Goal: Check status: Check status

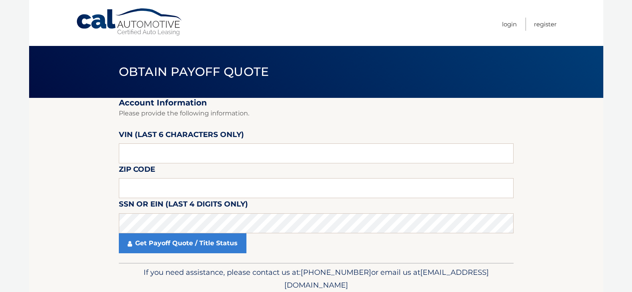
click at [197, 142] on label "VIN (last 6 characters only)" at bounding box center [181, 135] width 125 height 15
click at [209, 150] on input "text" at bounding box center [316, 153] width 395 height 20
paste input "538654"
type input "538654"
click at [201, 182] on input "text" at bounding box center [316, 188] width 395 height 20
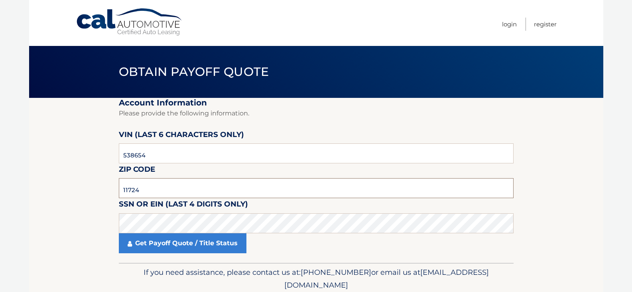
type input "11724"
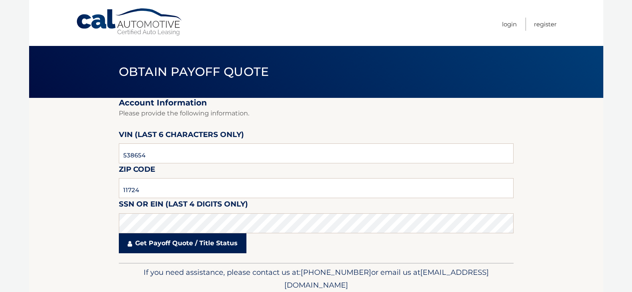
click at [182, 245] on link "Get Payoff Quote / Title Status" at bounding box center [183, 243] width 128 height 20
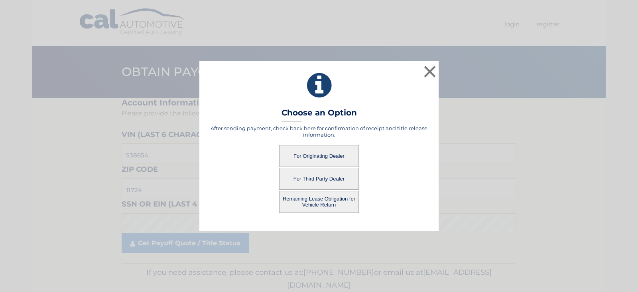
drag, startPoint x: 310, startPoint y: 157, endPoint x: 334, endPoint y: 152, distance: 24.3
click at [334, 152] on button "For Originating Dealer" at bounding box center [319, 156] width 80 height 22
click at [335, 152] on button "For Originating Dealer" at bounding box center [319, 156] width 80 height 22
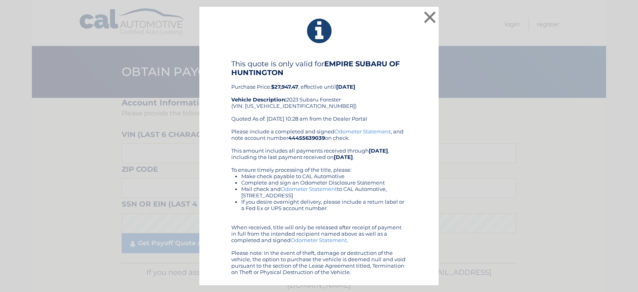
click at [318, 159] on div "Please include a completed and signed Odometer Statement , and note account num…" at bounding box center [319, 201] width 176 height 147
click at [427, 14] on button "×" at bounding box center [430, 17] width 16 height 16
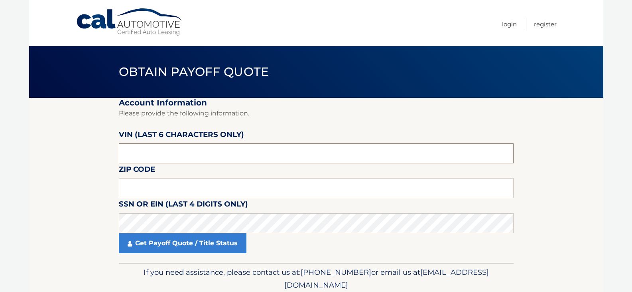
click at [197, 157] on input "text" at bounding box center [316, 153] width 395 height 20
drag, startPoint x: 187, startPoint y: 162, endPoint x: 184, endPoint y: 158, distance: 4.8
click at [187, 162] on input "text" at bounding box center [316, 153] width 395 height 20
type input "538654"
click at [248, 189] on input "text" at bounding box center [316, 188] width 395 height 20
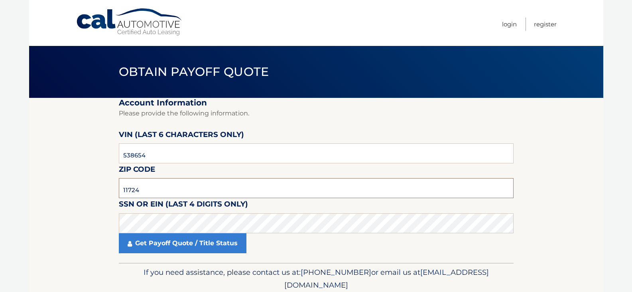
type input "11724"
click button "For Originating Dealer" at bounding box center [0, 0] width 0 height 0
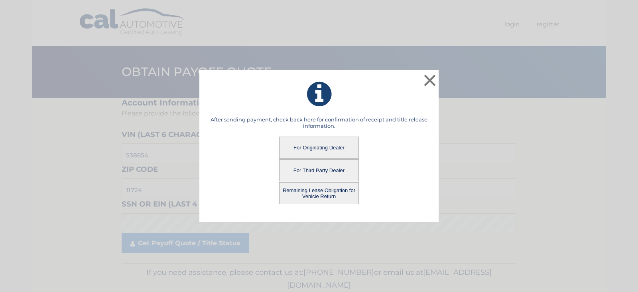
click at [297, 199] on button "Remaining Lease Obligation for Vehicle Return" at bounding box center [319, 193] width 80 height 22
